Goal: Register for event/course

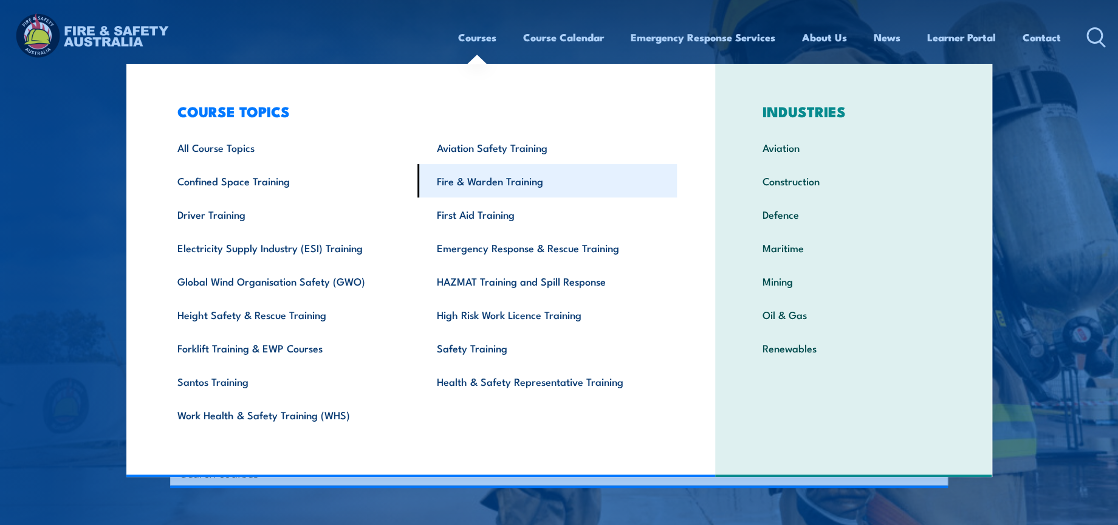
click at [478, 189] on link "Fire & Warden Training" at bounding box center [546, 180] width 259 height 33
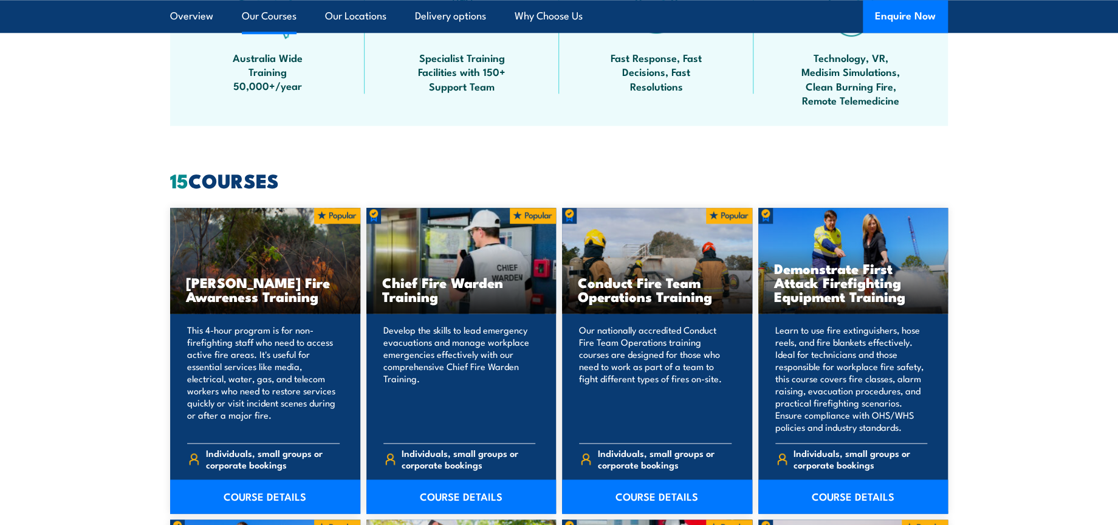
scroll to position [1012, 0]
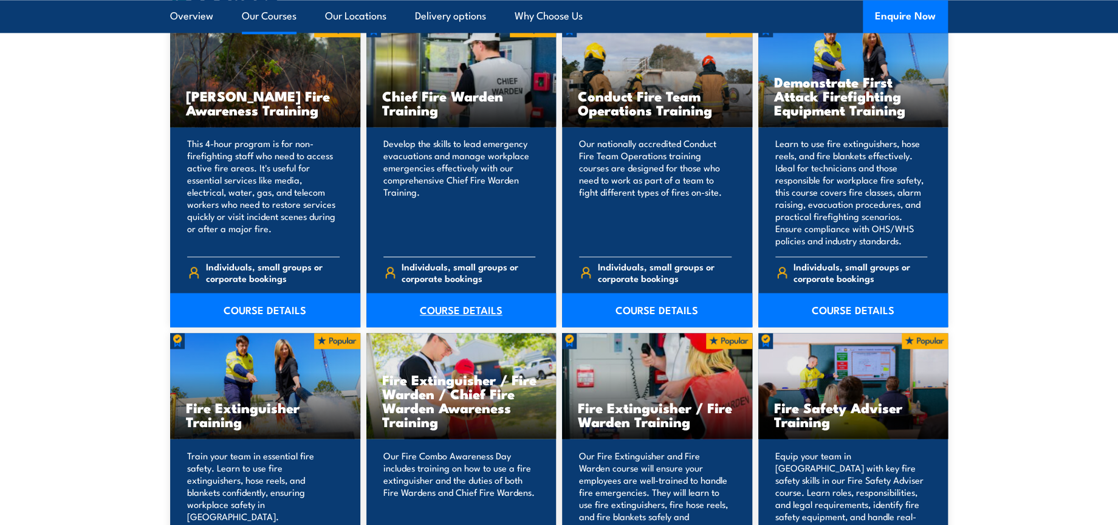
click at [441, 310] on link "COURSE DETAILS" at bounding box center [461, 310] width 190 height 34
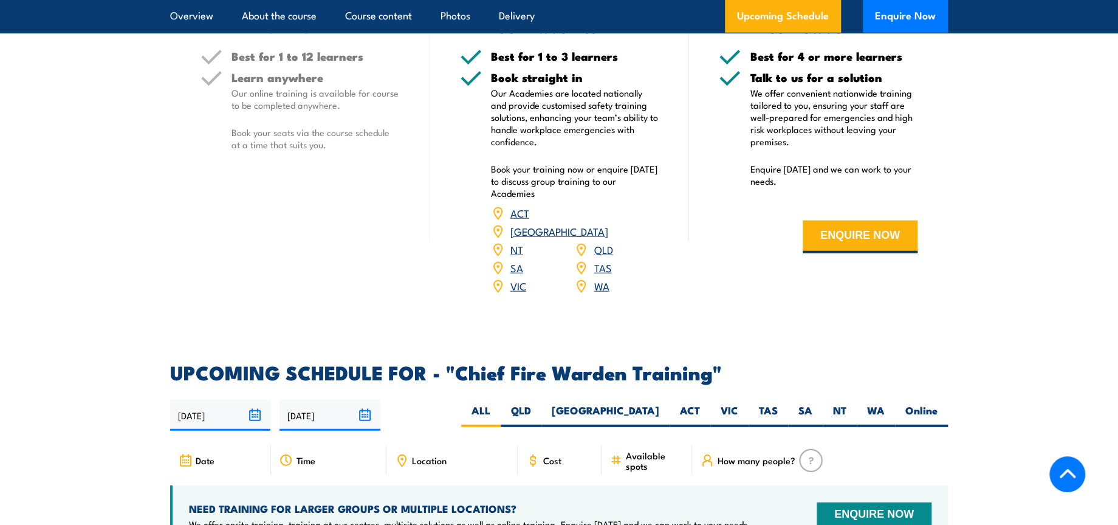
scroll to position [1823, 0]
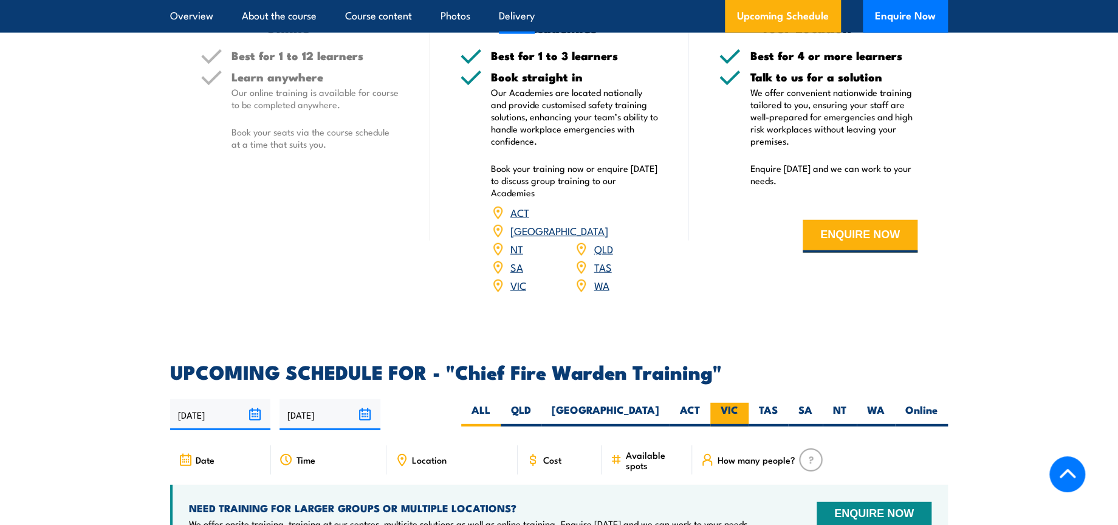
click at [727, 403] on label "VIC" at bounding box center [729, 415] width 38 height 24
click at [738, 403] on input "VIC" at bounding box center [742, 407] width 8 height 8
radio input "true"
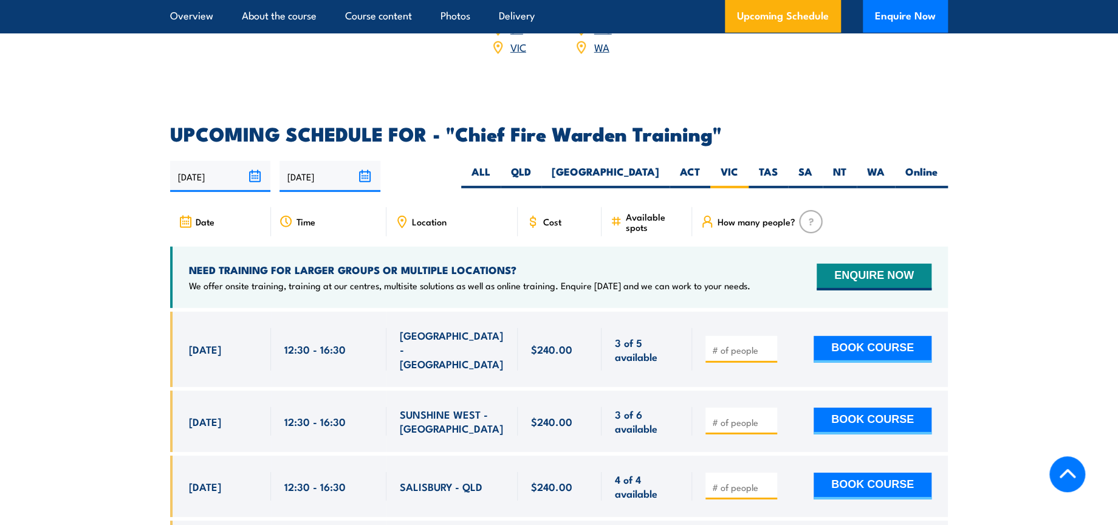
scroll to position [2093, 0]
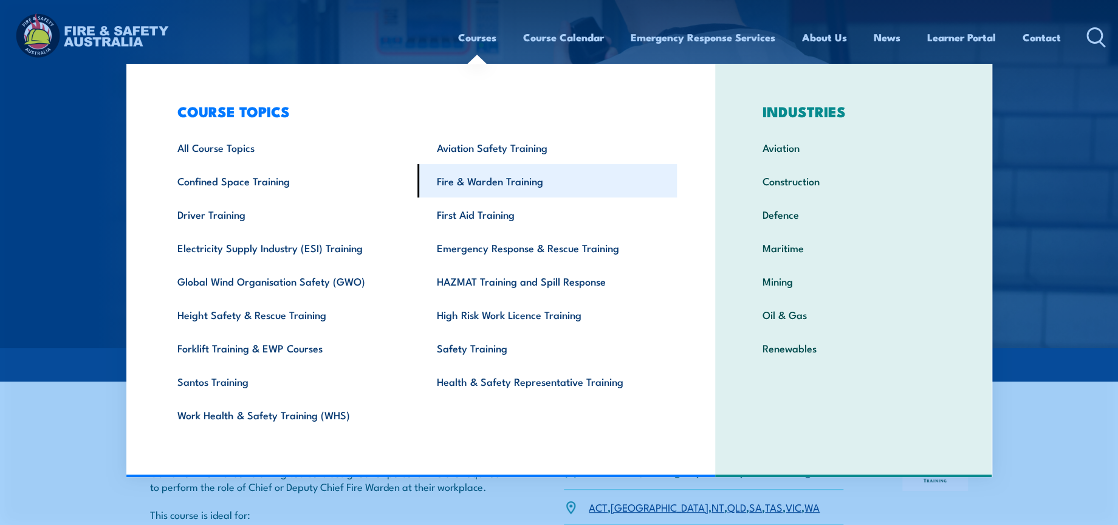
click at [518, 190] on link "Fire & Warden Training" at bounding box center [546, 180] width 259 height 33
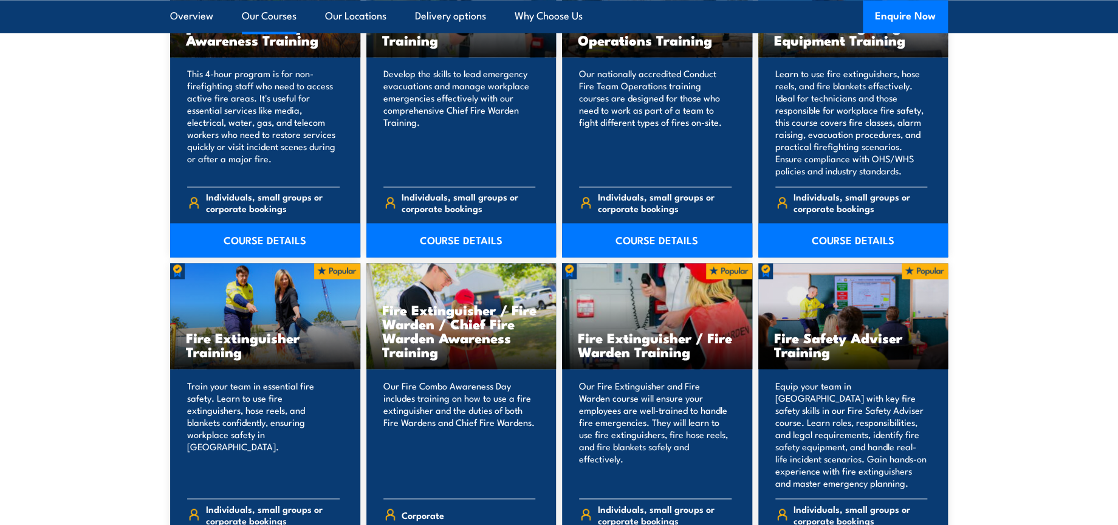
scroll to position [1147, 0]
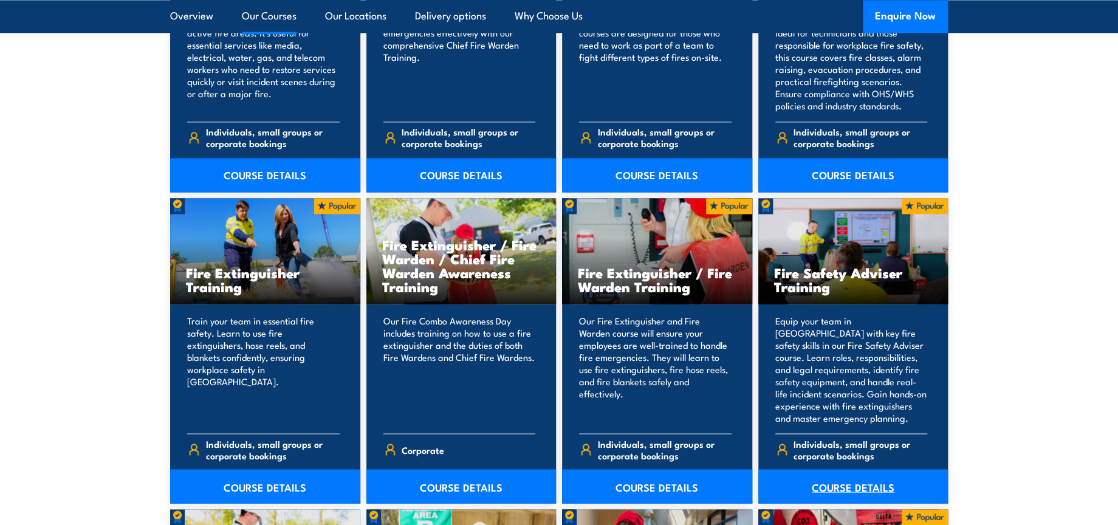
click at [851, 484] on link "COURSE DETAILS" at bounding box center [853, 486] width 190 height 34
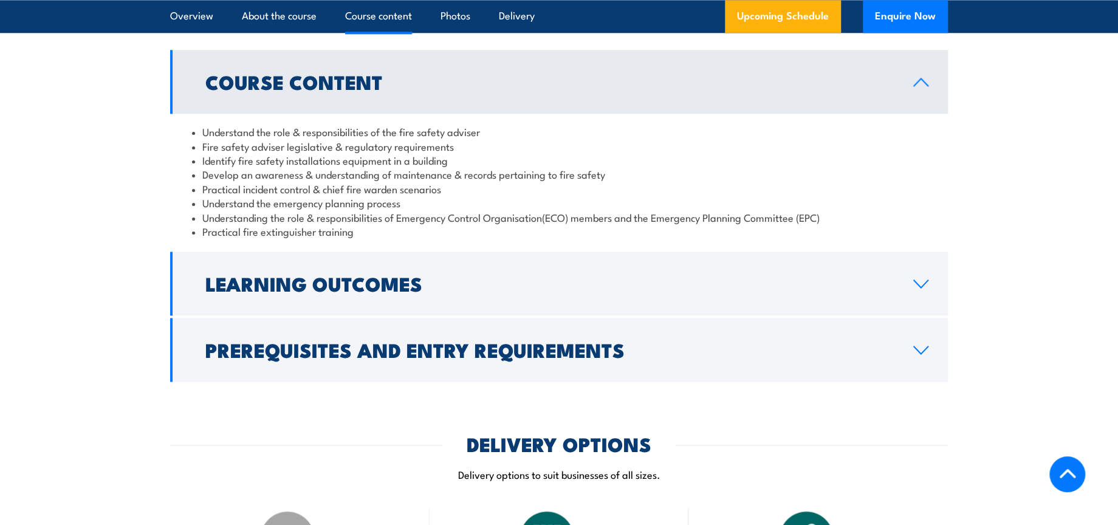
scroll to position [1147, 0]
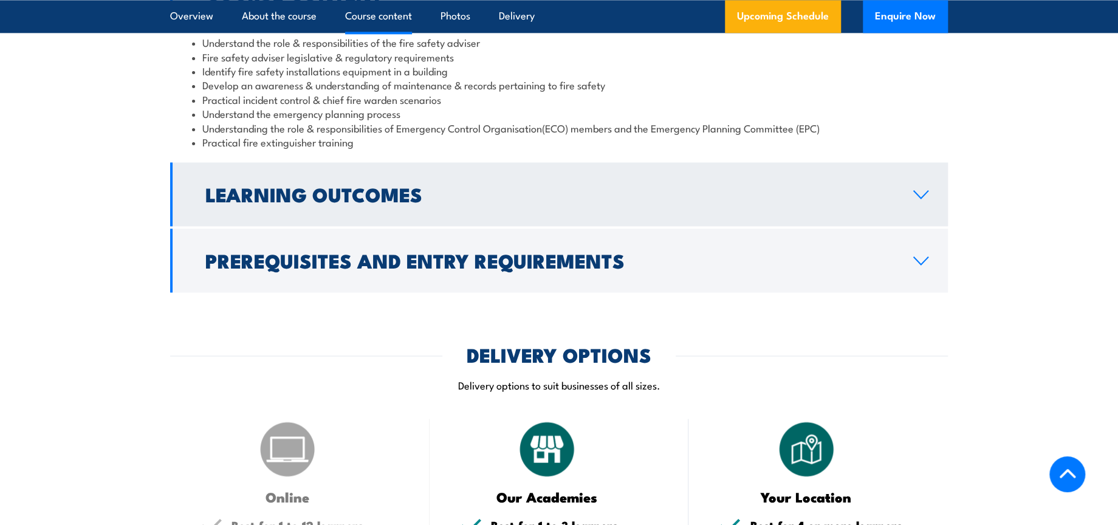
click at [566, 202] on h2 "Learning Outcomes" at bounding box center [549, 193] width 688 height 17
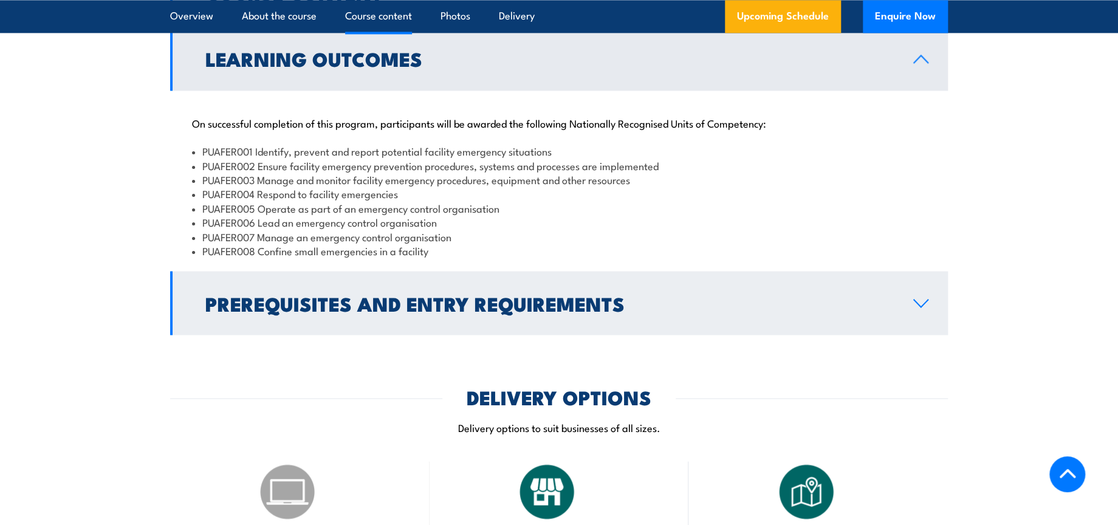
click at [587, 311] on h2 "Prerequisites and Entry Requirements" at bounding box center [549, 302] width 688 height 17
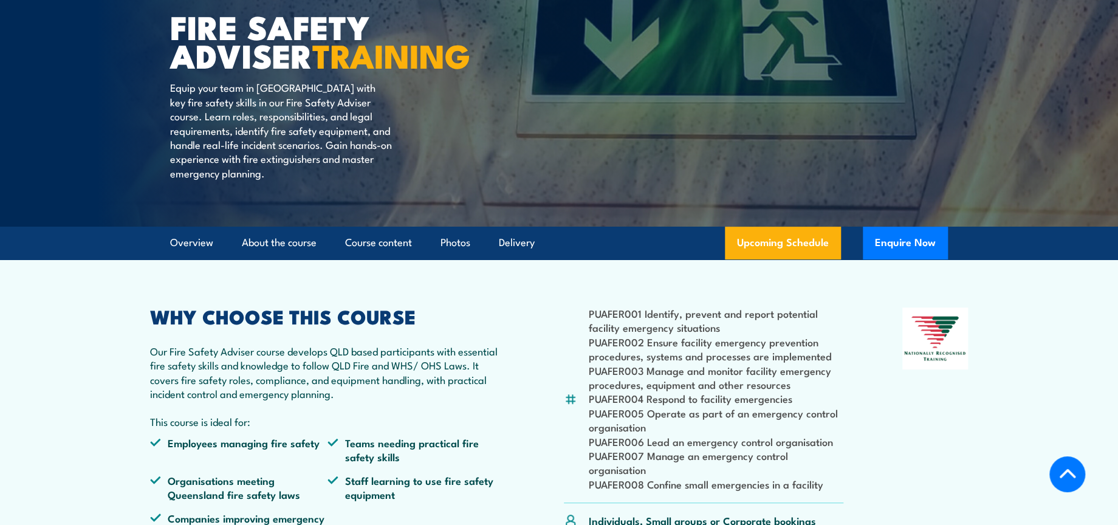
scroll to position [0, 0]
